Goal: Obtain resource: Download file/media

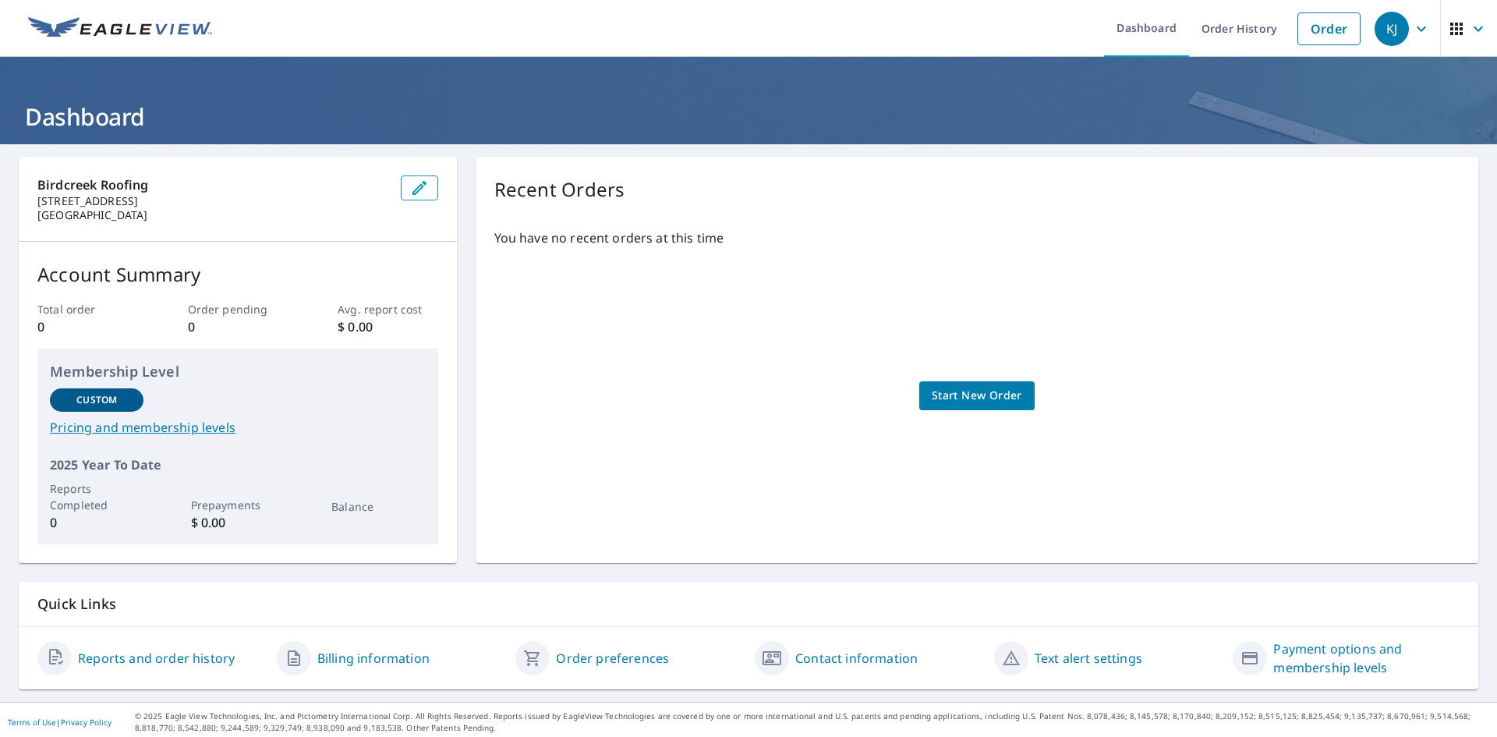
click at [1440, 23] on button "button" at bounding box center [1468, 28] width 57 height 57
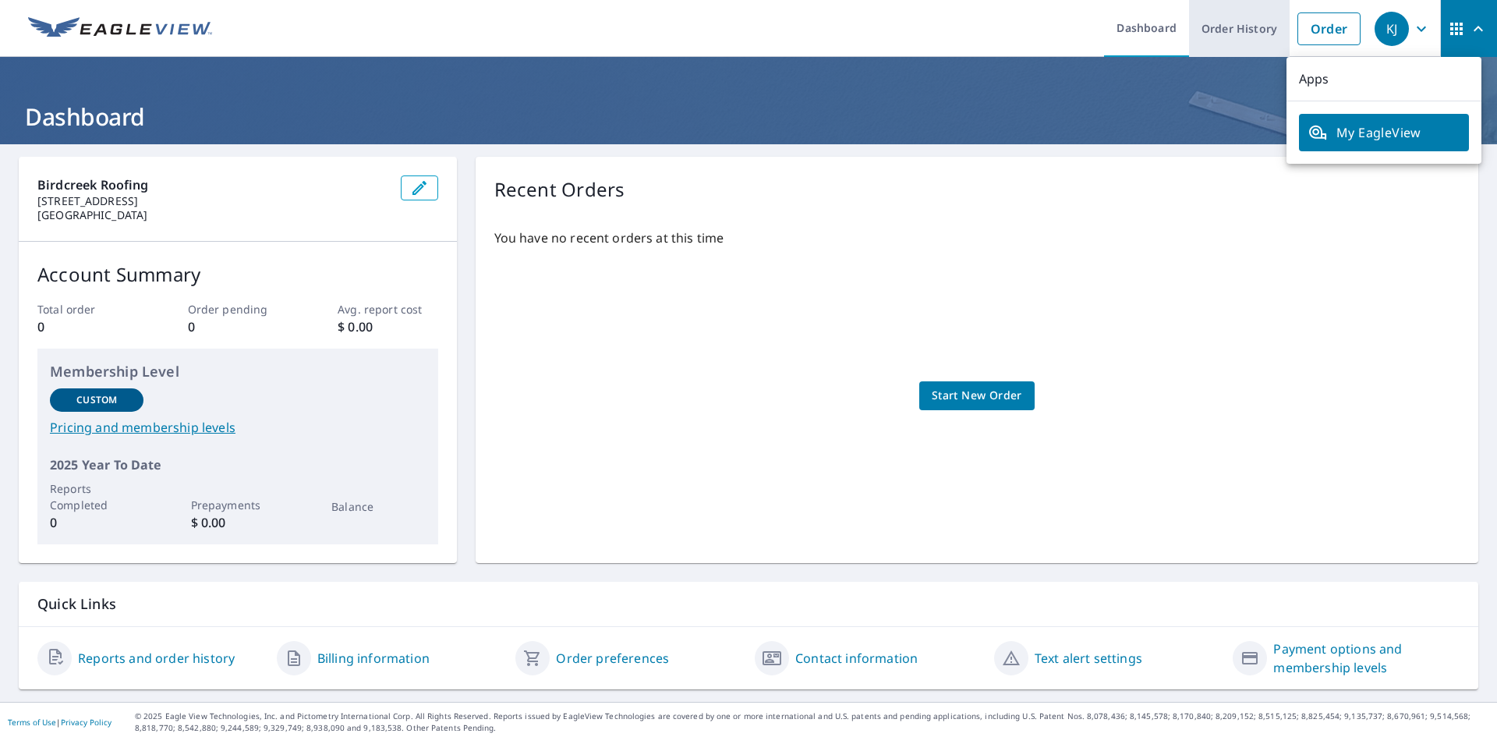
click at [1207, 13] on link "Order History" at bounding box center [1239, 28] width 101 height 57
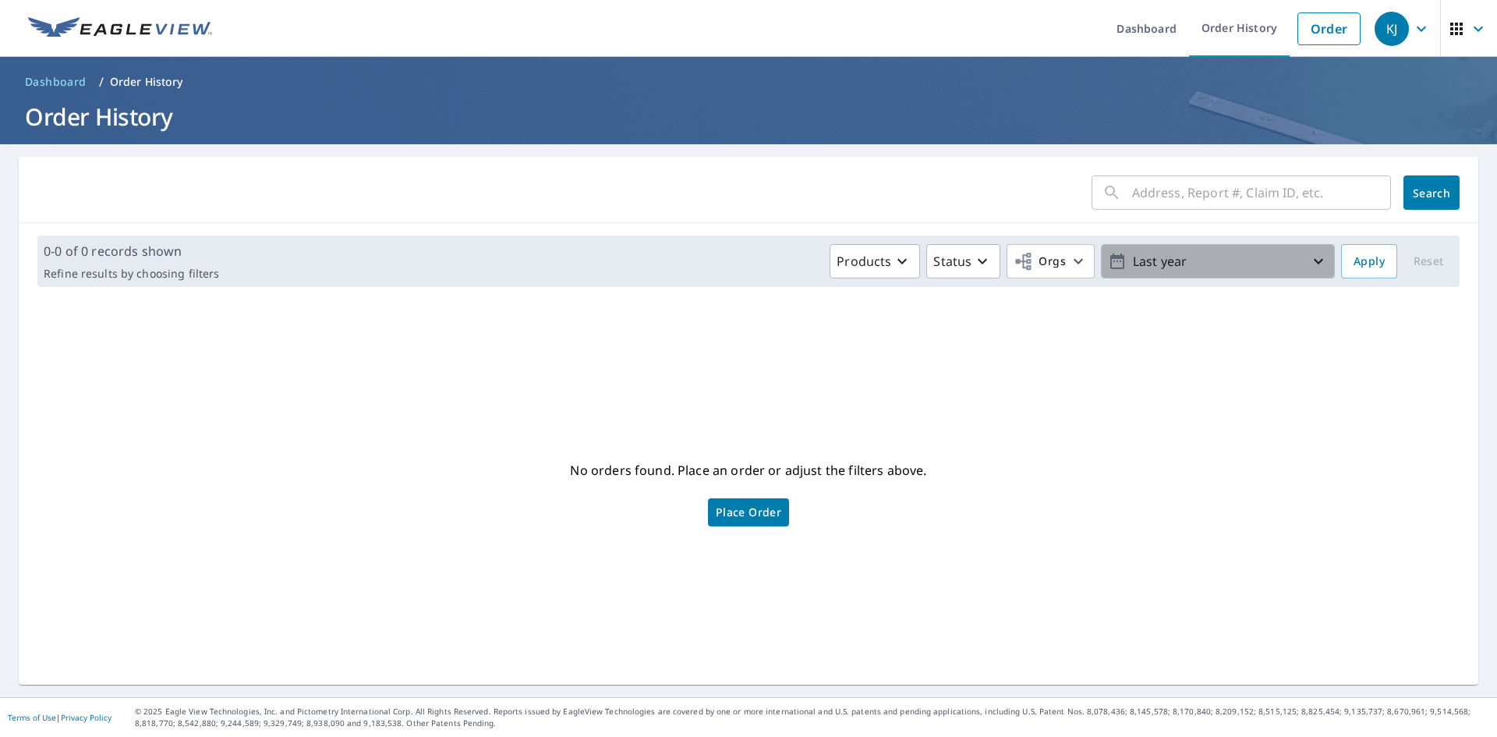
click at [1193, 248] on p "Last year" at bounding box center [1218, 261] width 182 height 27
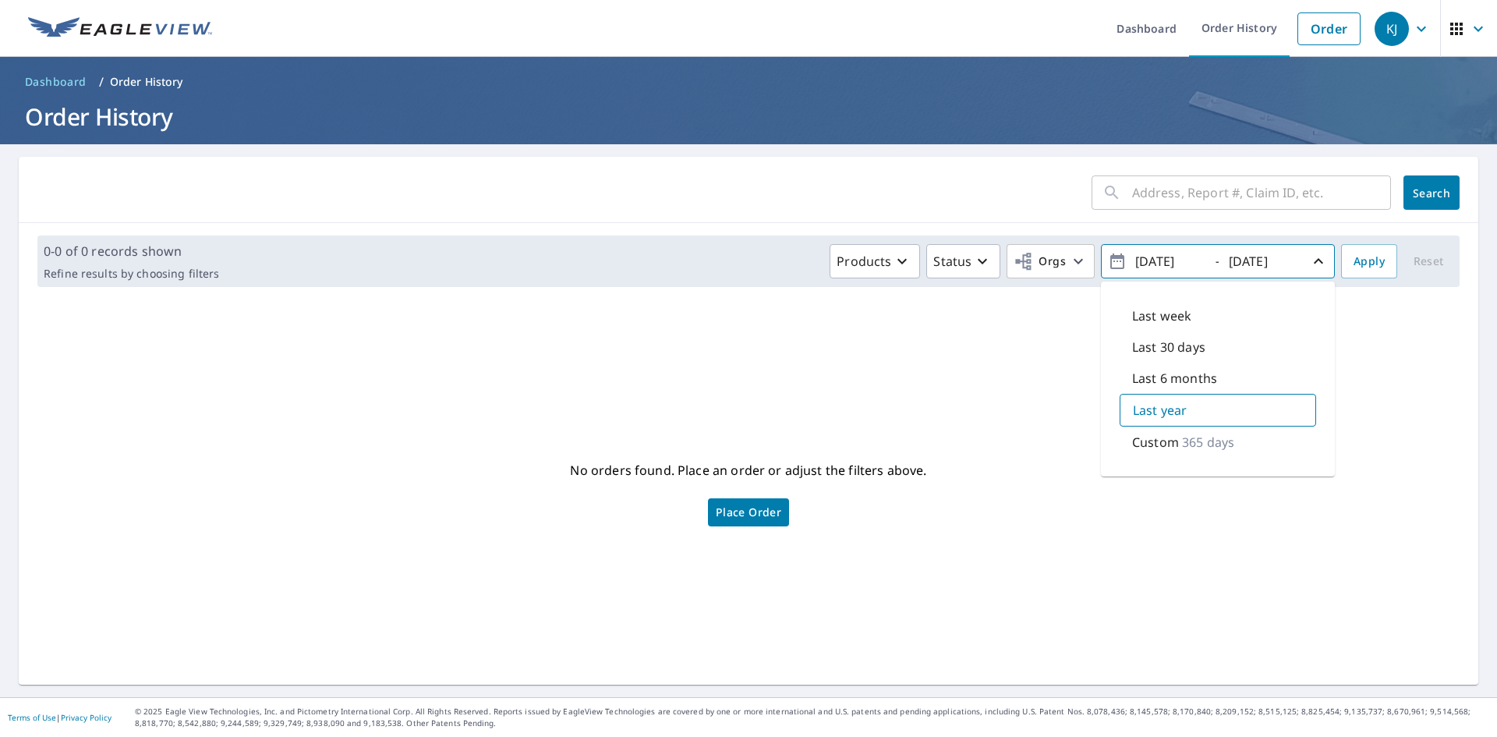
click at [1151, 447] on p "Custom" at bounding box center [1155, 442] width 47 height 19
type input "[DATE]"
click at [1258, 256] on input "[DATE]" at bounding box center [1262, 261] width 76 height 25
click at [1283, 262] on input "[DATE]" at bounding box center [1262, 261] width 76 height 25
type input "[DATE]"
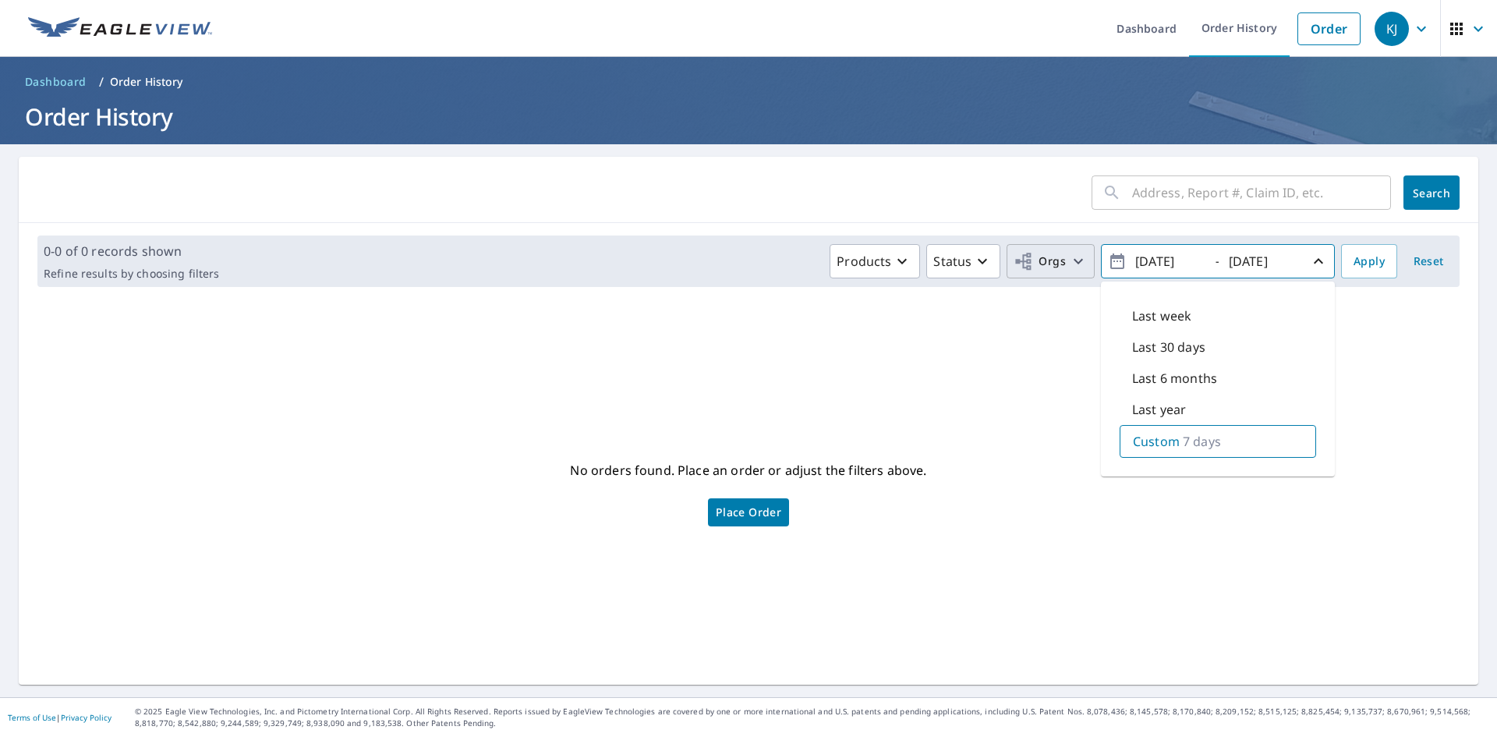
click at [1069, 270] on icon "button" at bounding box center [1078, 261] width 19 height 19
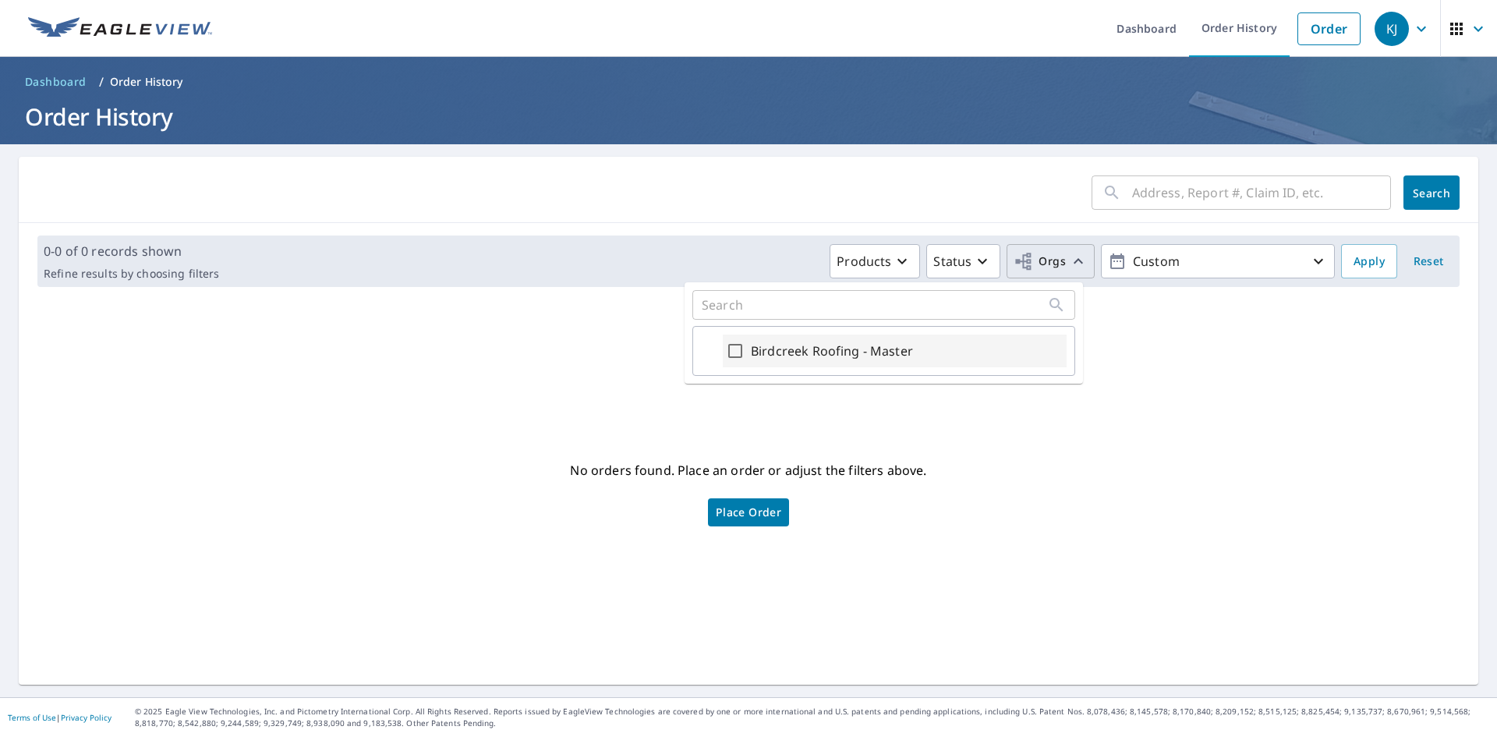
click at [860, 354] on label "Birdcreek Roofing - Master" at bounding box center [832, 351] width 162 height 19
click at [745, 354] on input "Birdcreek Roofing - Master" at bounding box center [735, 351] width 19 height 19
checkbox input "true"
click at [904, 259] on p "Status" at bounding box center [899, 261] width 38 height 19
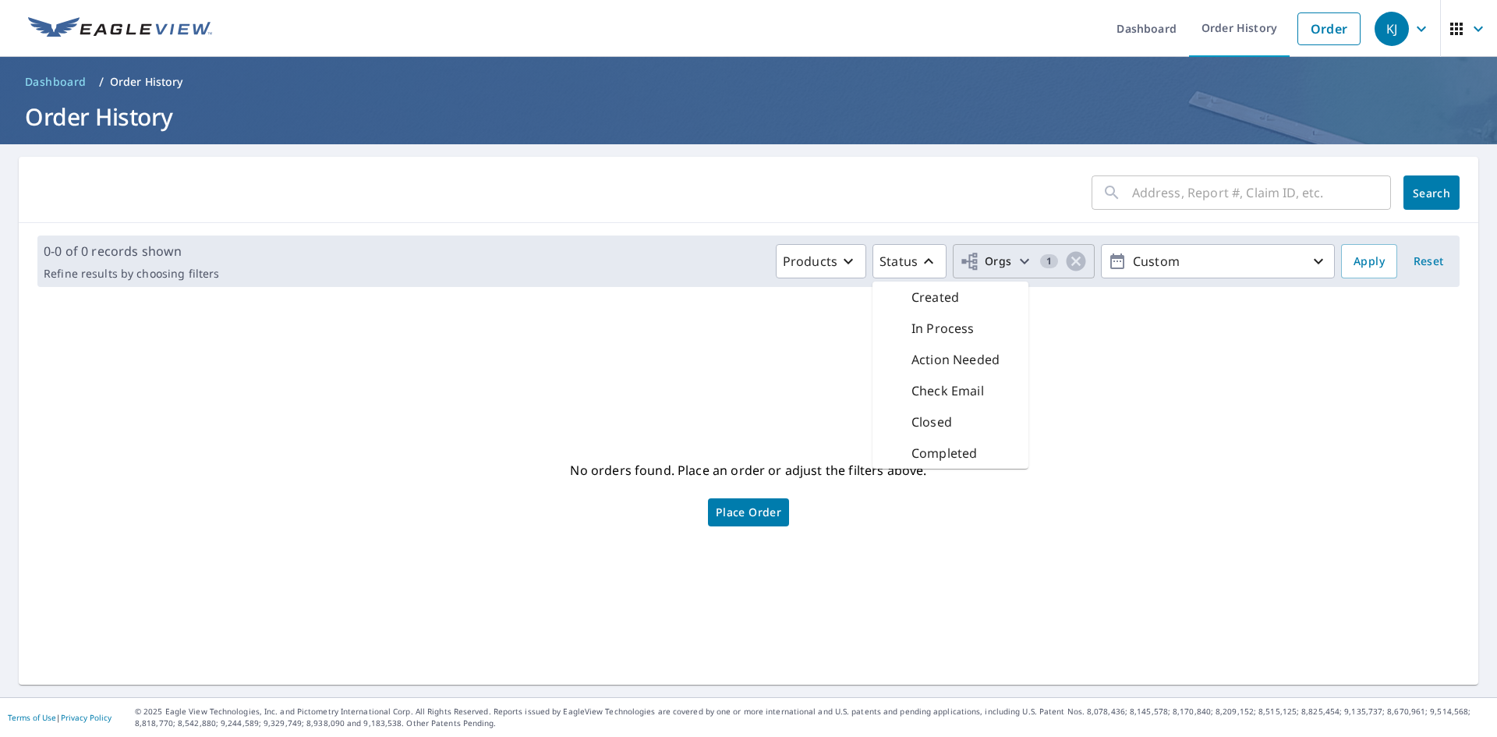
click at [922, 454] on p "Completed" at bounding box center [944, 453] width 65 height 19
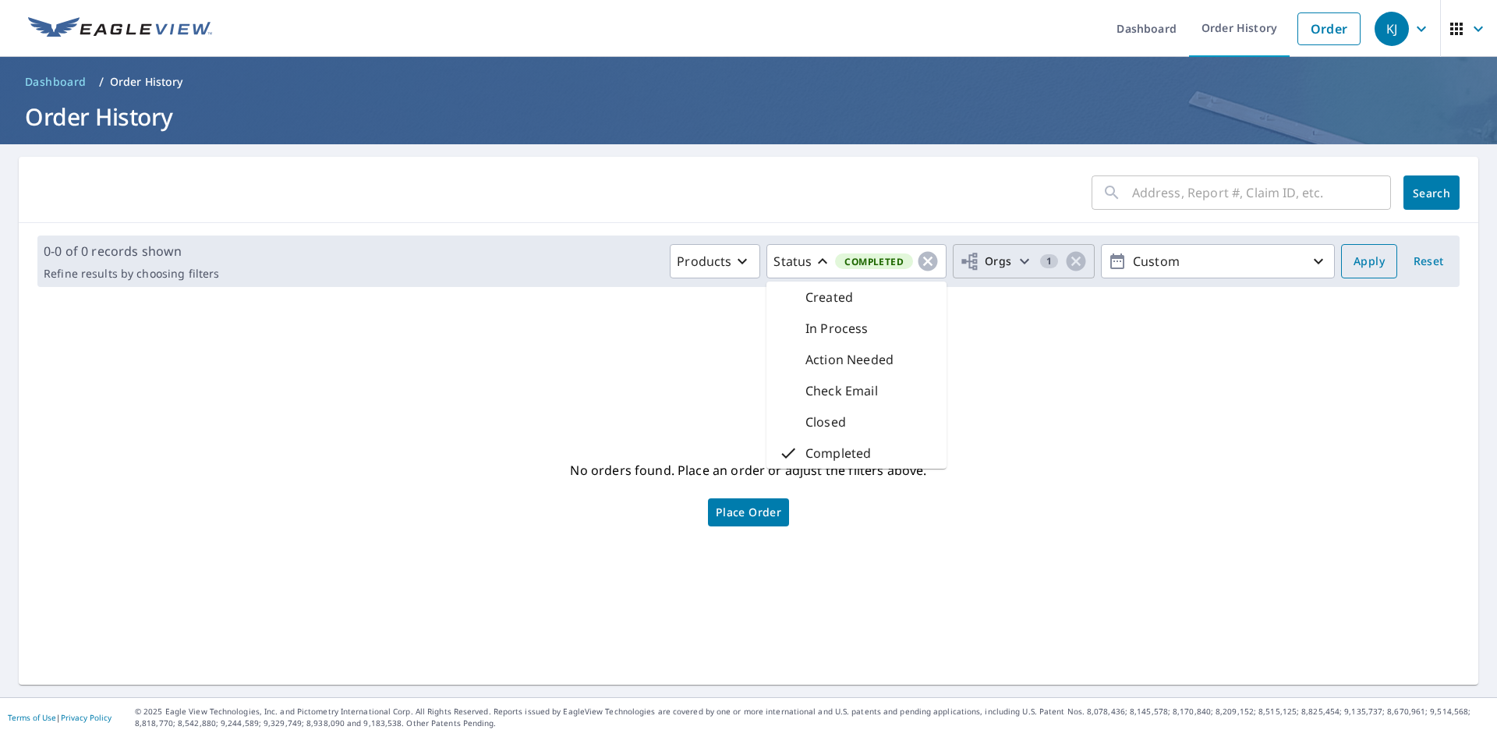
click at [1354, 263] on span "Apply" at bounding box center [1369, 261] width 31 height 19
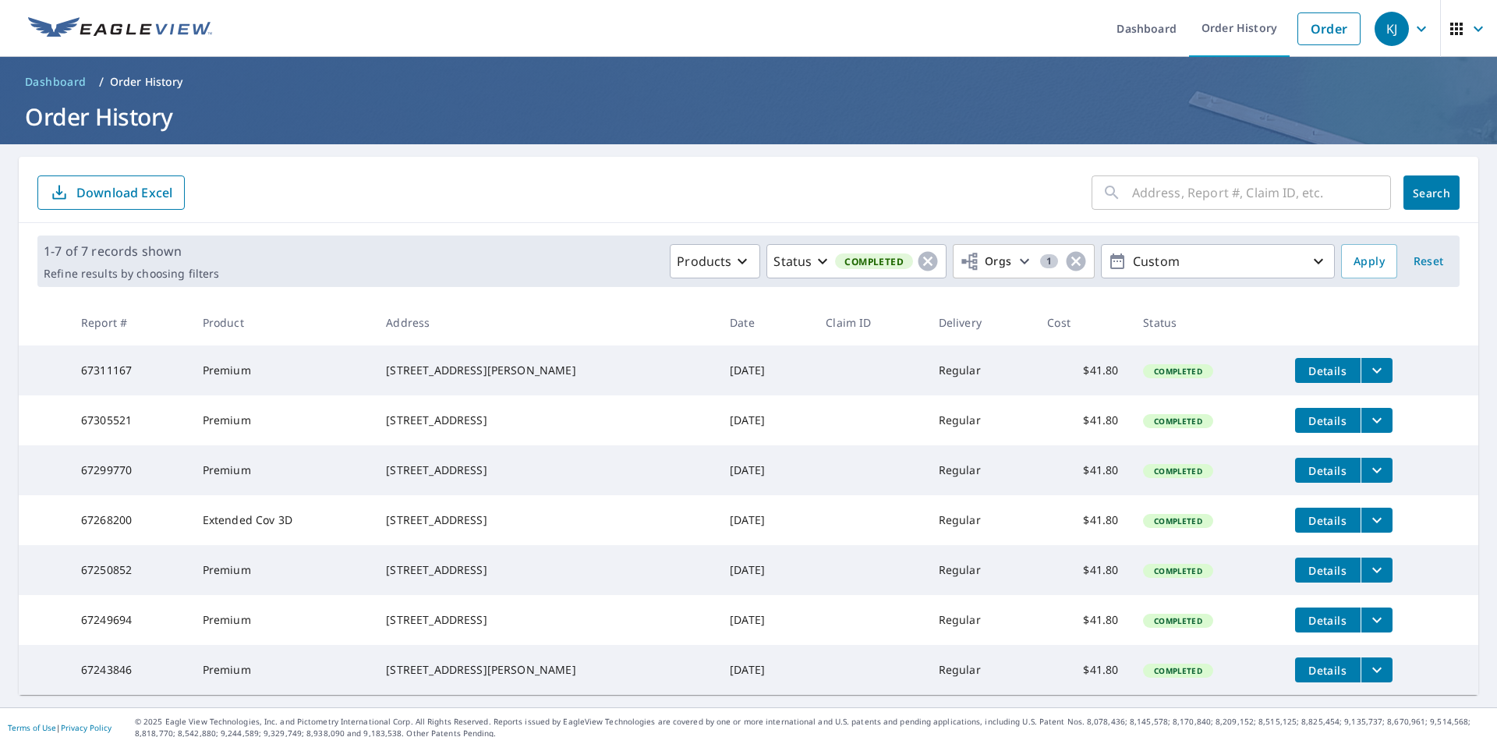
click at [140, 185] on p "Download Excel" at bounding box center [124, 192] width 96 height 17
